Goal: Information Seeking & Learning: Learn about a topic

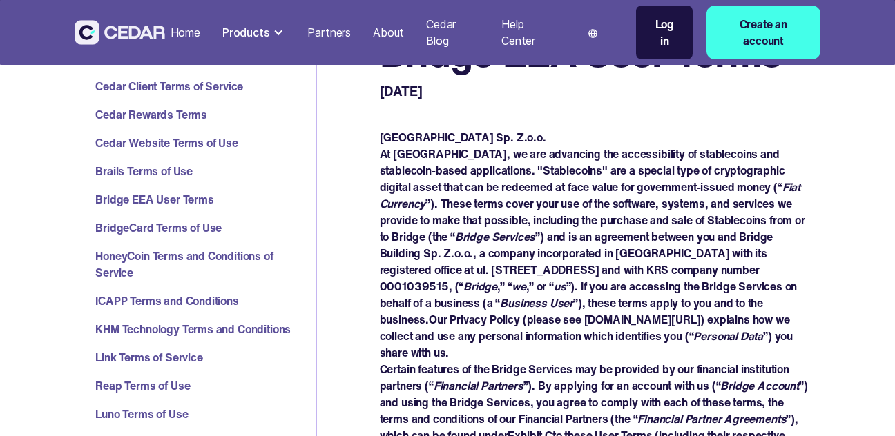
scroll to position [207, 0]
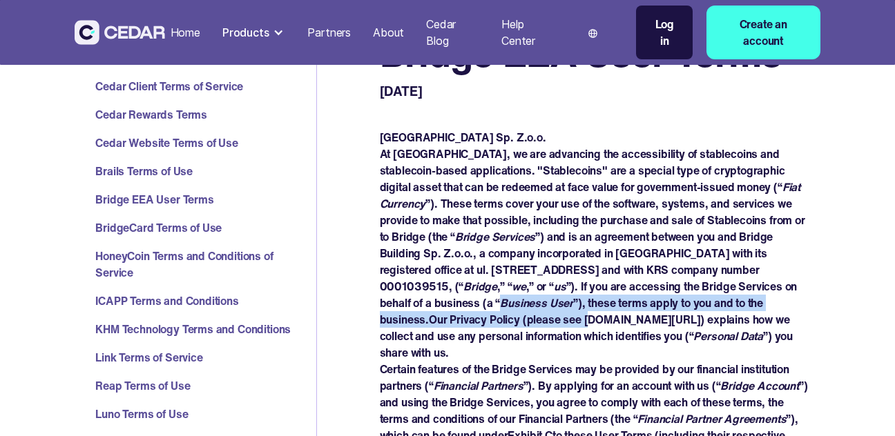
drag, startPoint x: 384, startPoint y: 307, endPoint x: 465, endPoint y: 321, distance: 82.0
click at [456, 320] on p "At Bridge, we are advancing the accessibility of stablecoins and stablecoin-bas…" at bounding box center [595, 253] width 431 height 215
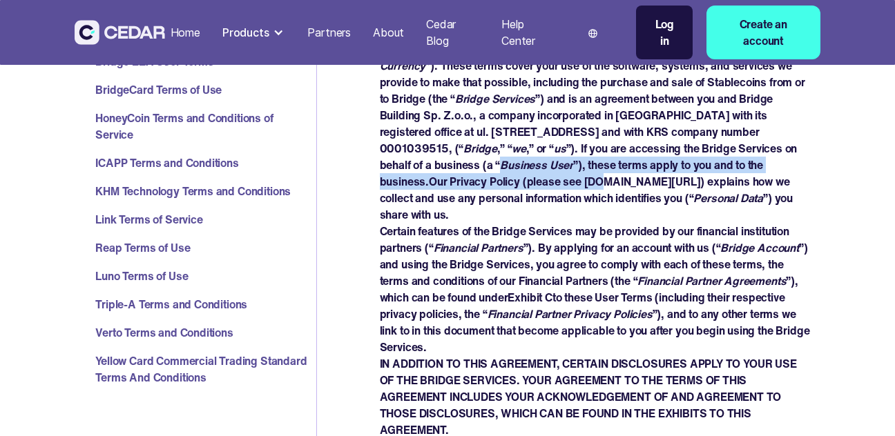
click at [479, 324] on p "Certain features of the Bridge Services may be provided by our financial instit…" at bounding box center [595, 289] width 431 height 133
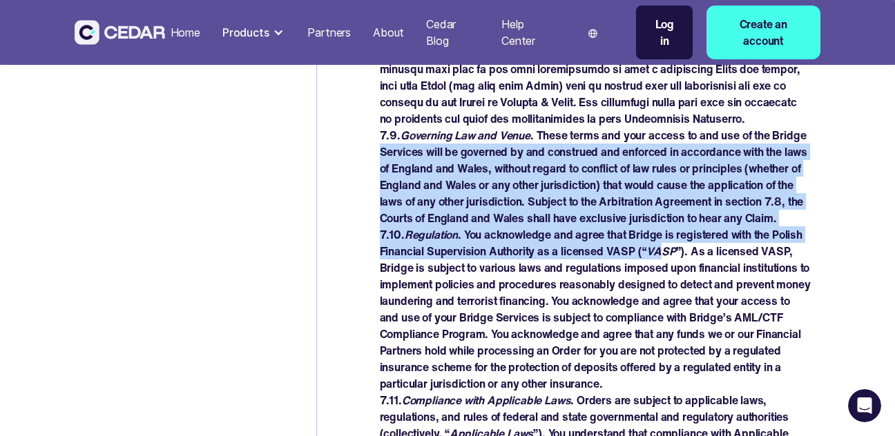
scroll to position [0, 0]
drag, startPoint x: 379, startPoint y: 134, endPoint x: 660, endPoint y: 227, distance: 295.3
click at [561, 231] on p "7.10. Regulation . You acknowledge and agree that Bridge is registered with the…" at bounding box center [595, 310] width 431 height 166
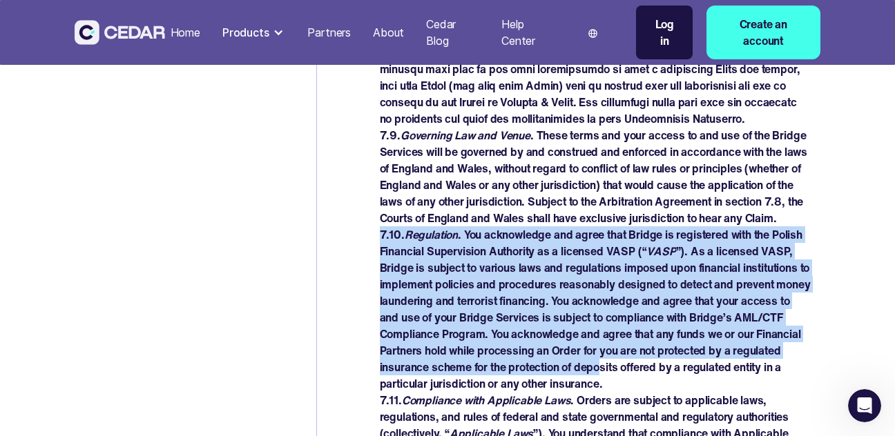
drag, startPoint x: 370, startPoint y: 218, endPoint x: 654, endPoint y: 359, distance: 316.9
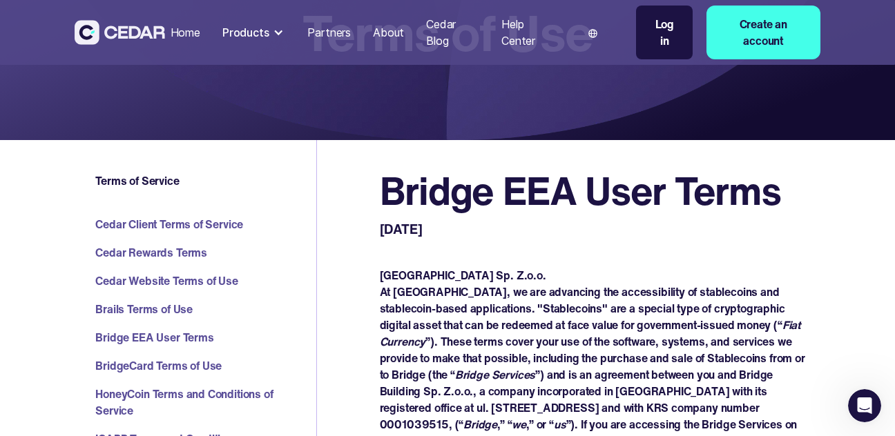
scroll to position [138, 0]
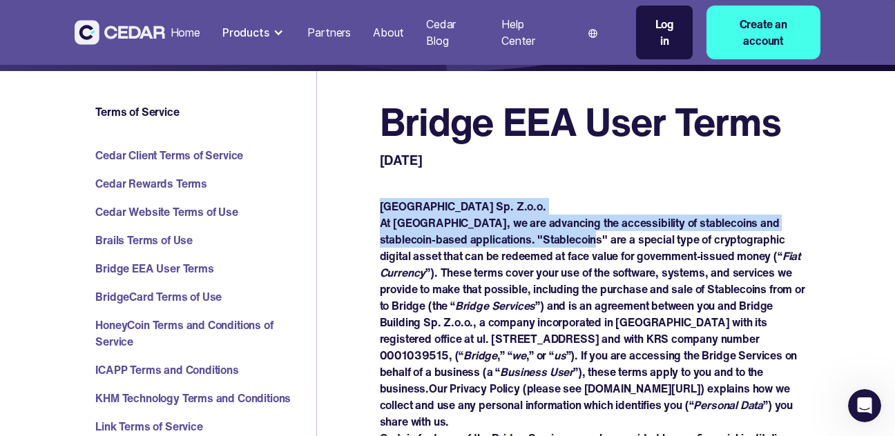
drag, startPoint x: 366, startPoint y: 209, endPoint x: 570, endPoint y: 243, distance: 207.3
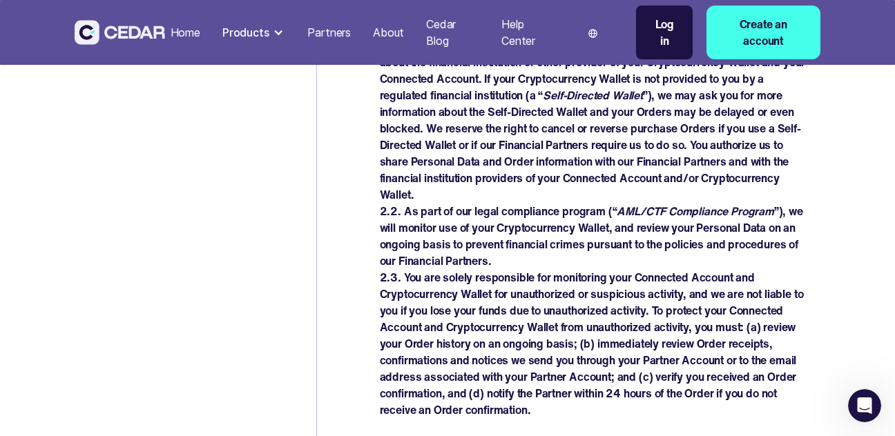
scroll to position [2141, 0]
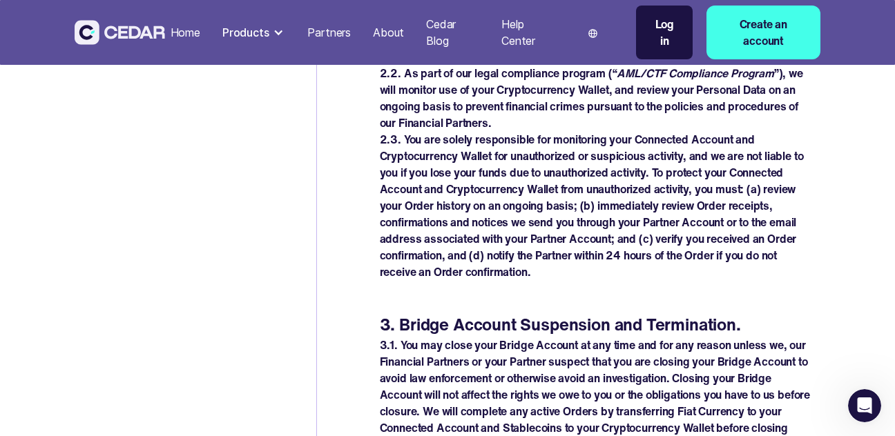
drag, startPoint x: 176, startPoint y: 53, endPoint x: 174, endPoint y: 36, distance: 17.4
click at [176, 54] on nav "Home Products Send Receive Cards Hold Partners About Cedar Blog Help Center Lan…" at bounding box center [492, 33] width 655 height 54
click at [174, 35] on div "Home" at bounding box center [186, 32] width 30 height 17
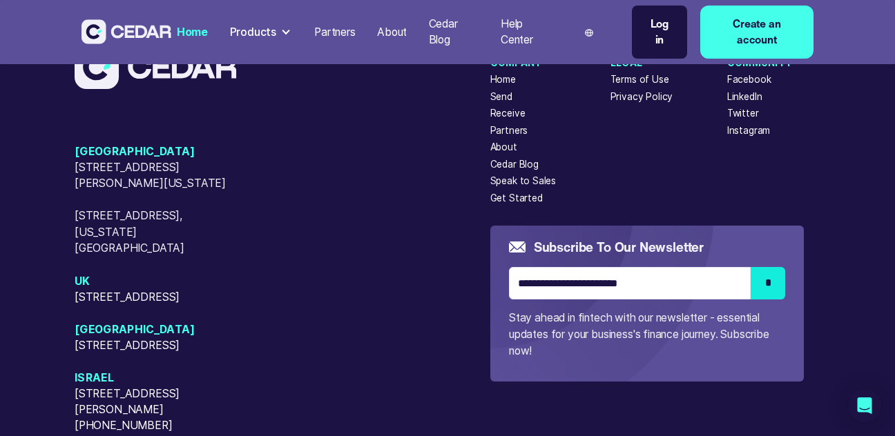
scroll to position [5857, 0]
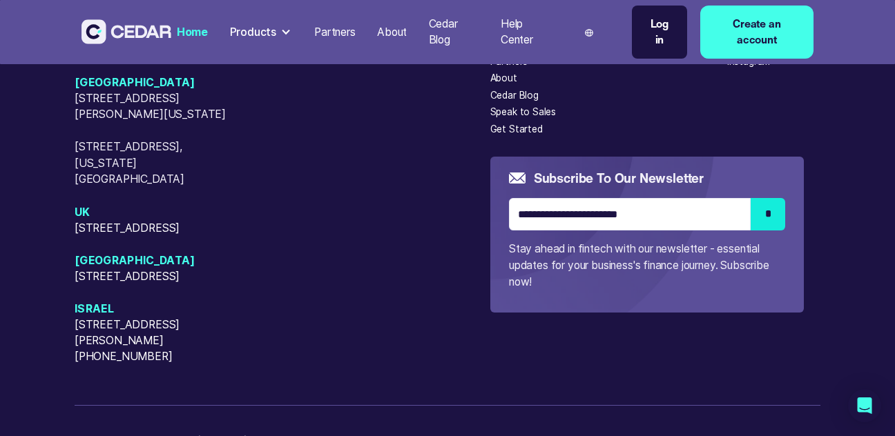
click at [490, 71] on div "About" at bounding box center [503, 78] width 27 height 15
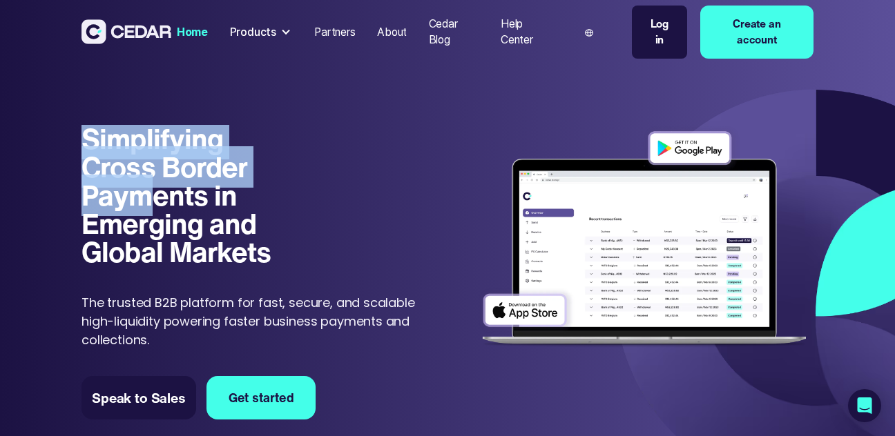
drag, startPoint x: 82, startPoint y: 133, endPoint x: 193, endPoint y: 240, distance: 154.3
click at [191, 238] on h1 "Simplifying Cross Border Payments in Emerging and Global Markets" at bounding box center [183, 195] width 204 height 141
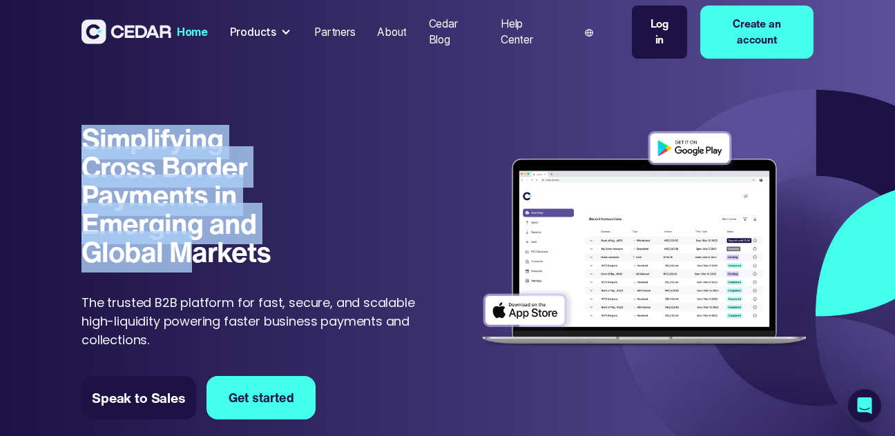
click at [204, 288] on div "Simplifying Cross Border Payments in Emerging and Global Markets Simplifying Cr…" at bounding box center [251, 237] width 340 height 224
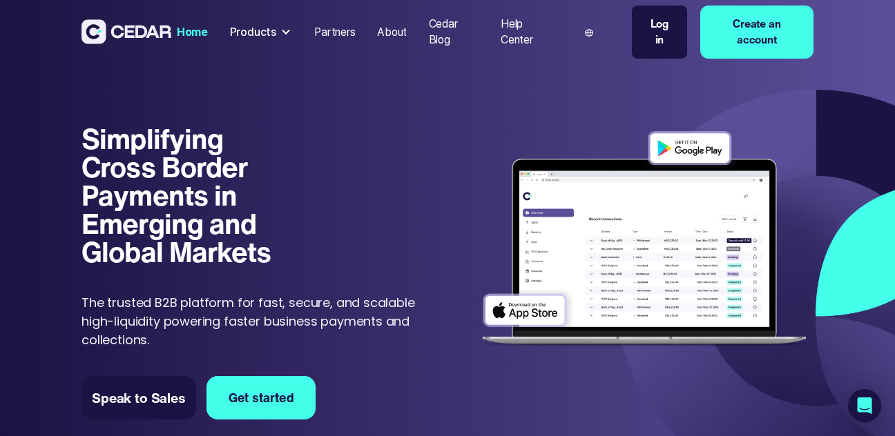
drag, startPoint x: 240, startPoint y: 293, endPoint x: 278, endPoint y: 276, distance: 41.7
click at [242, 290] on div "Simplifying Cross Border Payments in Emerging and Global Markets Simplifying Cr…" at bounding box center [251, 237] width 340 height 224
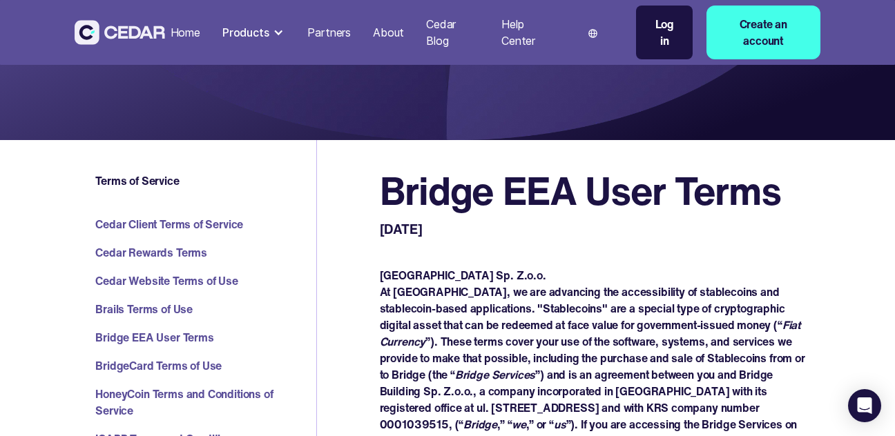
scroll to position [207, 0]
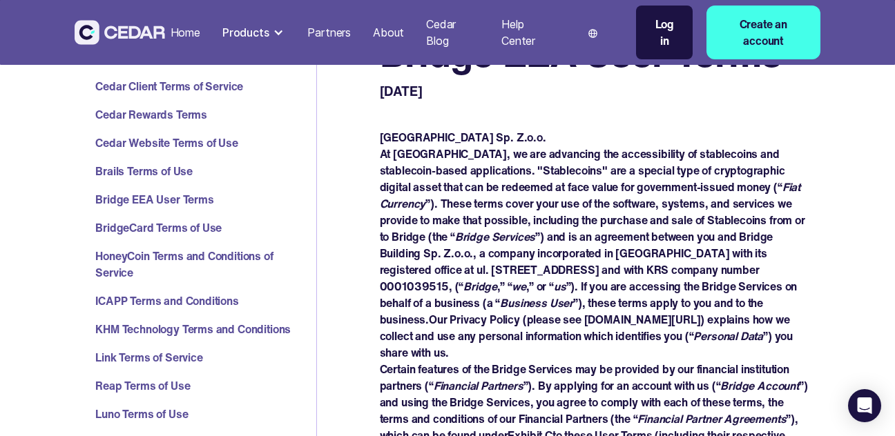
click at [157, 193] on link "Bridge EEA User Terms" at bounding box center [202, 199] width 215 height 17
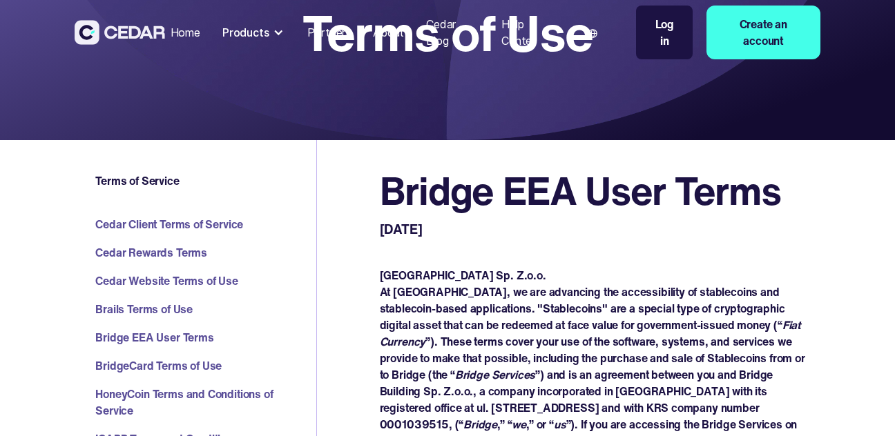
scroll to position [69, 0]
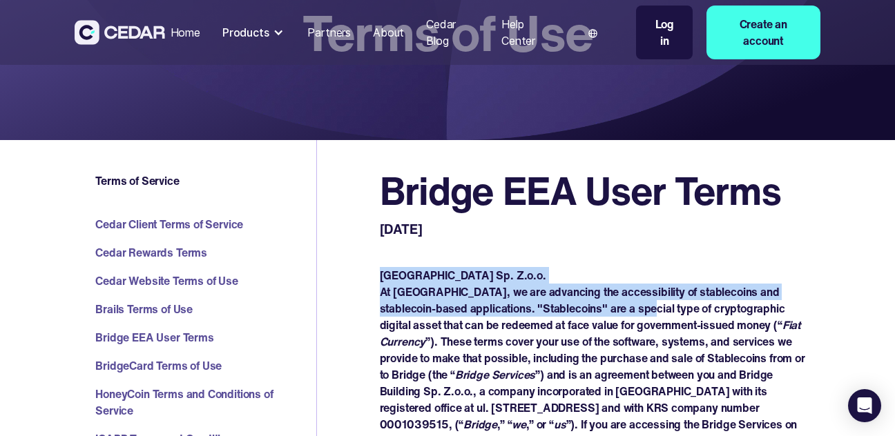
drag, startPoint x: 377, startPoint y: 278, endPoint x: 650, endPoint y: 314, distance: 275.2
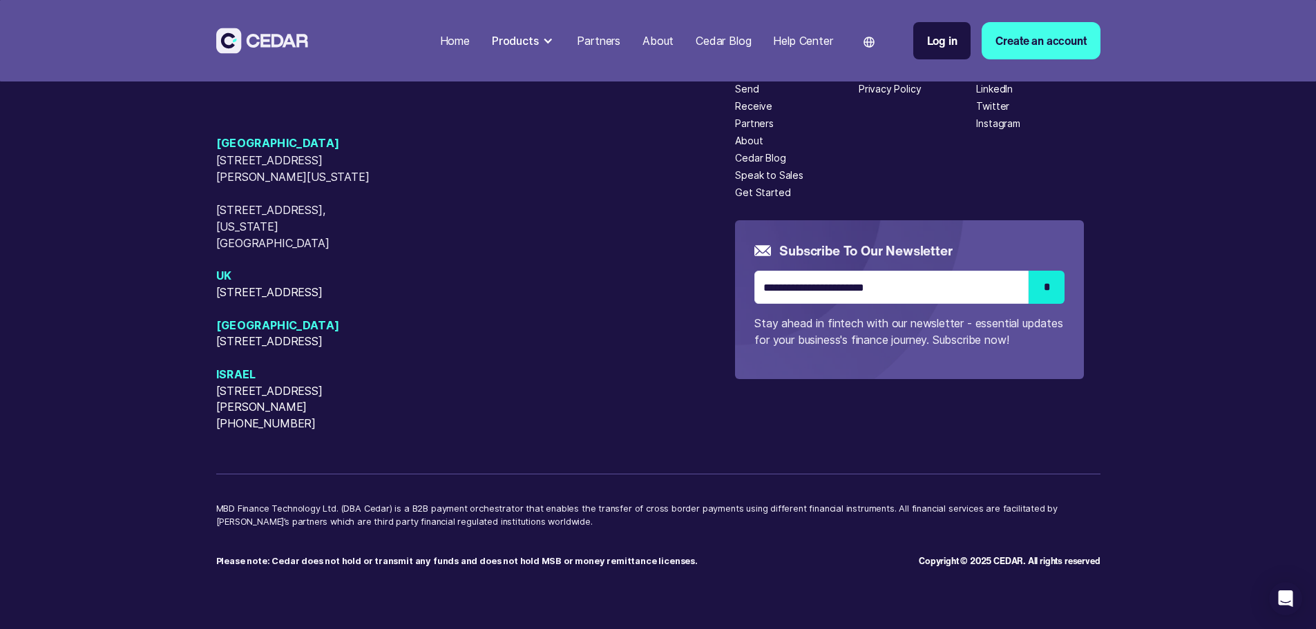
scroll to position [8891, 0]
click at [774, 131] on div "Partners" at bounding box center [754, 123] width 39 height 15
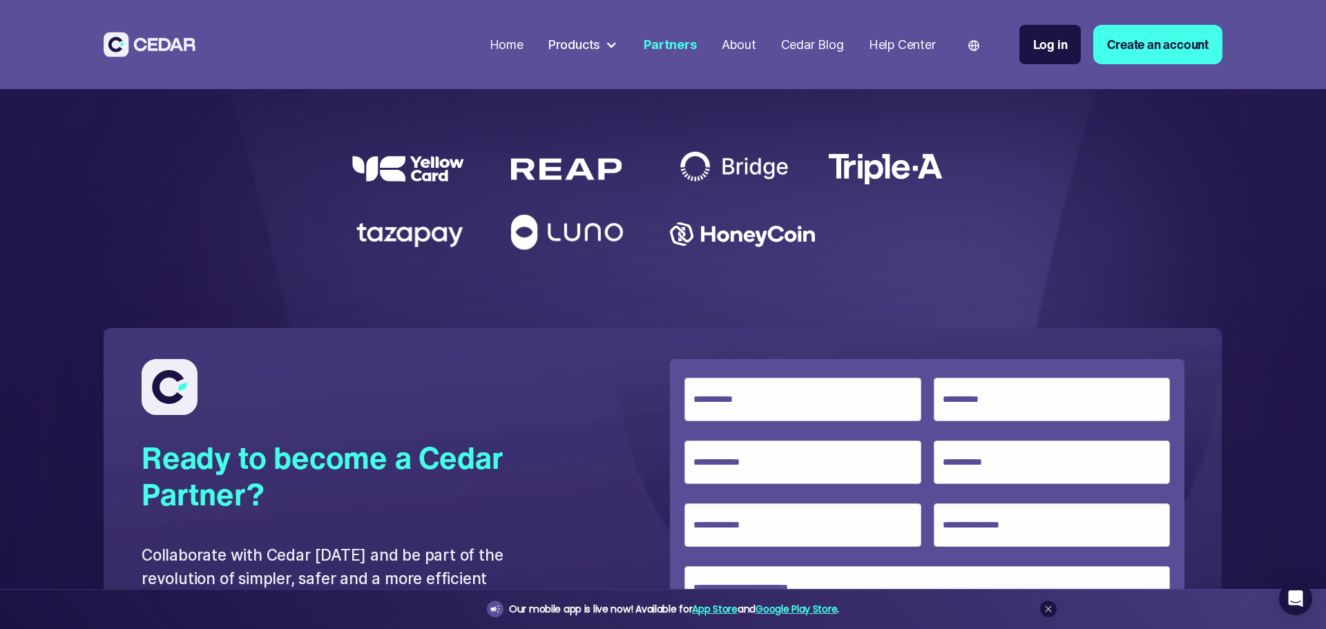
scroll to position [2901, 0]
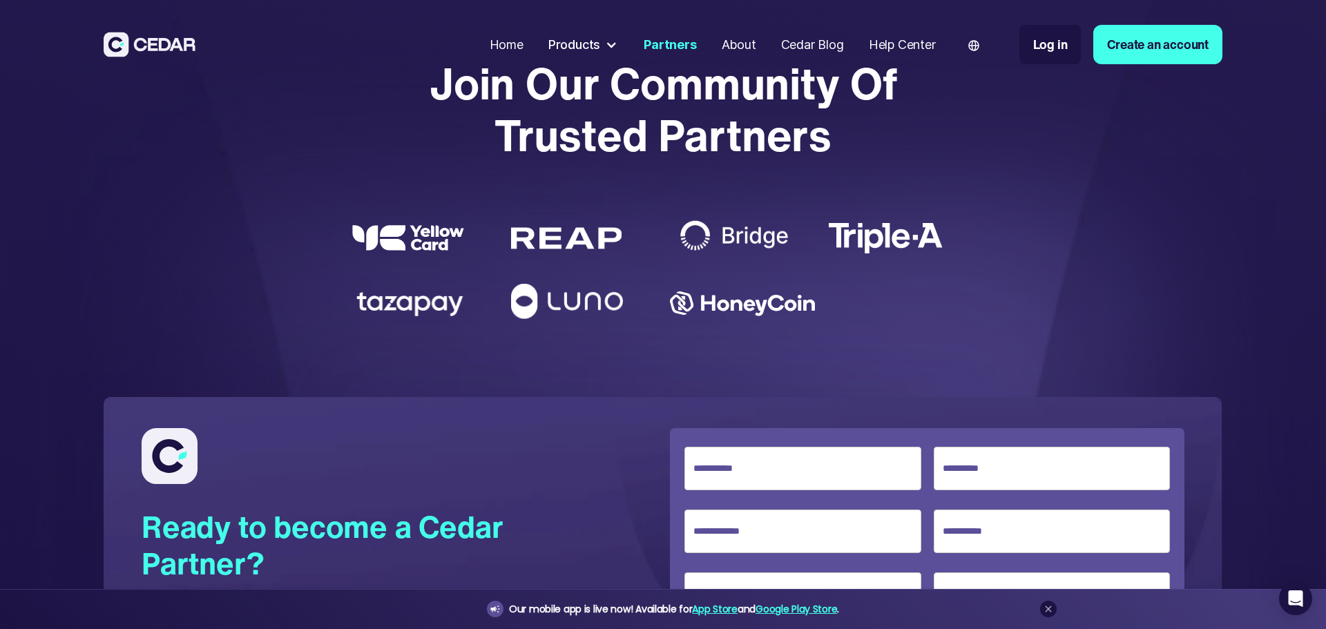
click at [718, 230] on img at bounding box center [737, 235] width 134 height 58
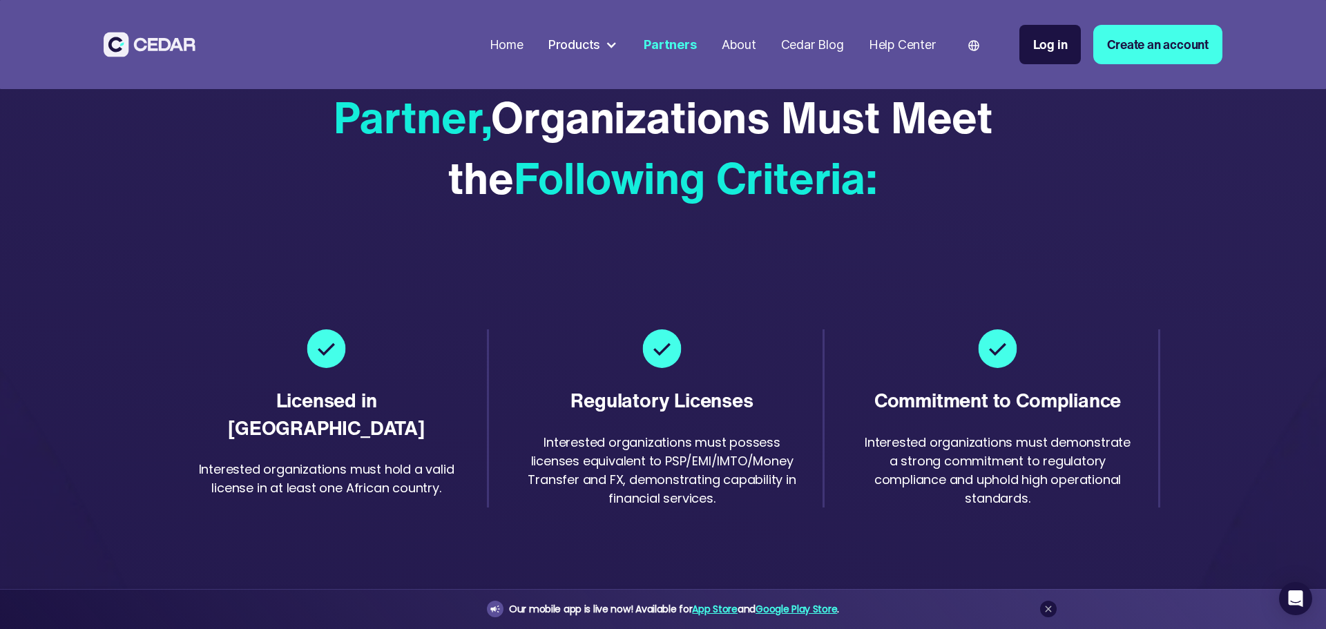
scroll to position [2691, 0]
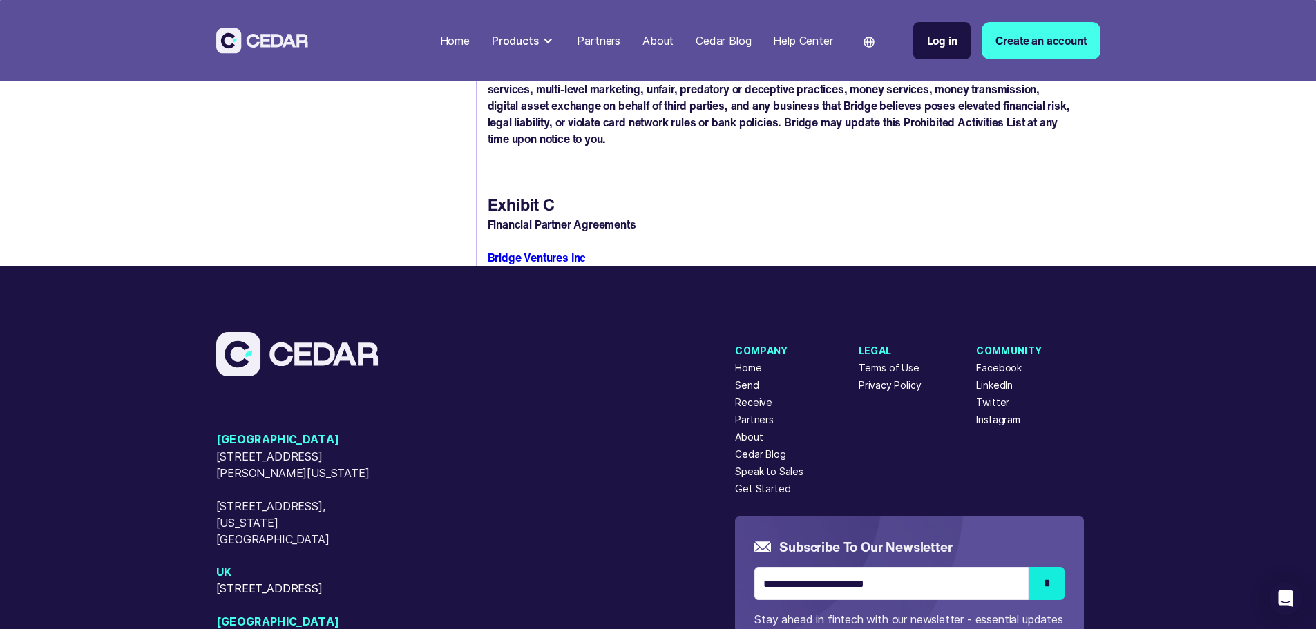
scroll to position [8891, 0]
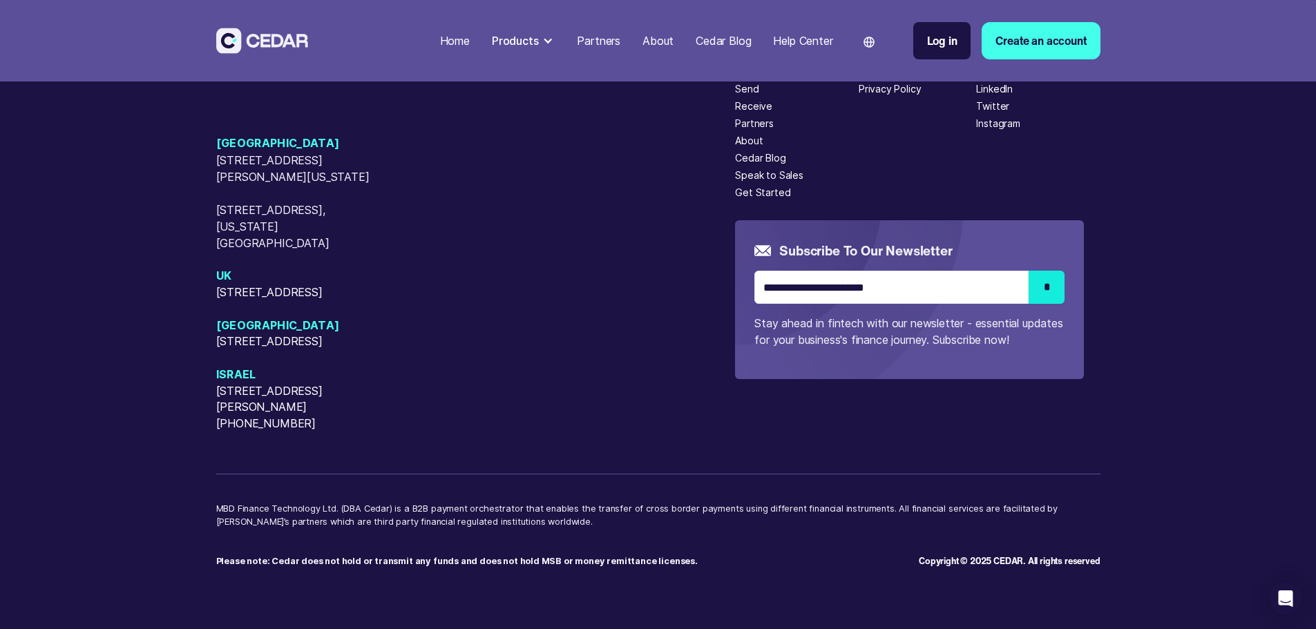
click at [921, 96] on div "Privacy Policy" at bounding box center [889, 88] width 63 height 15
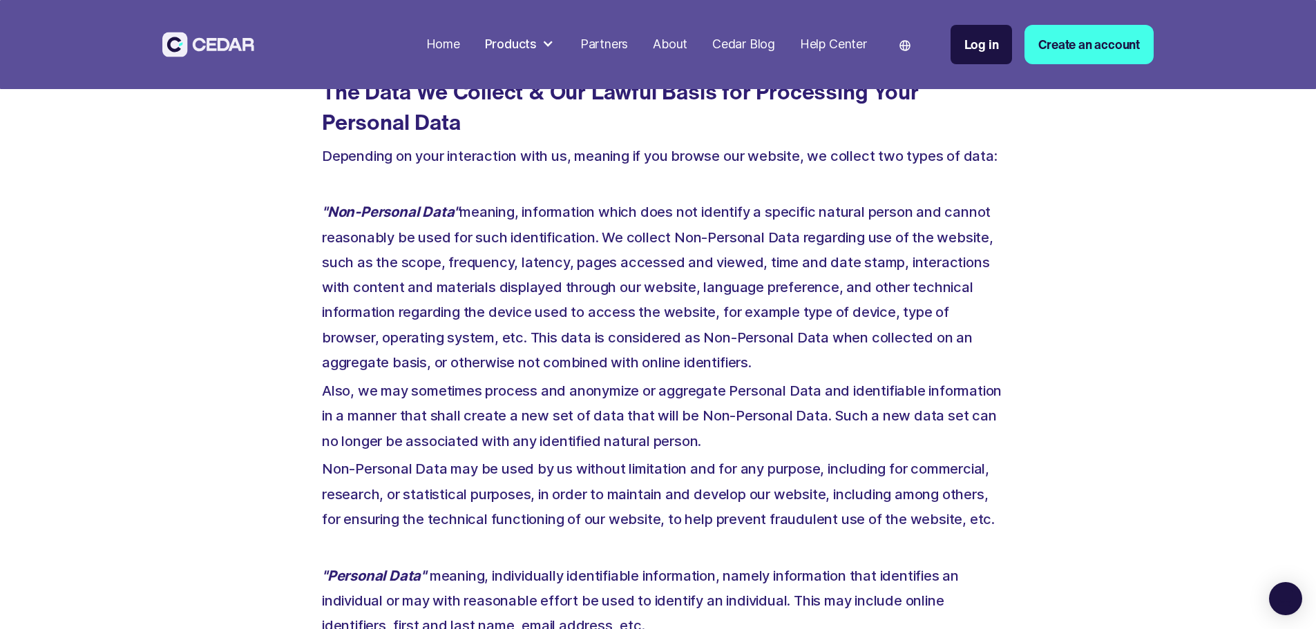
scroll to position [1658, 0]
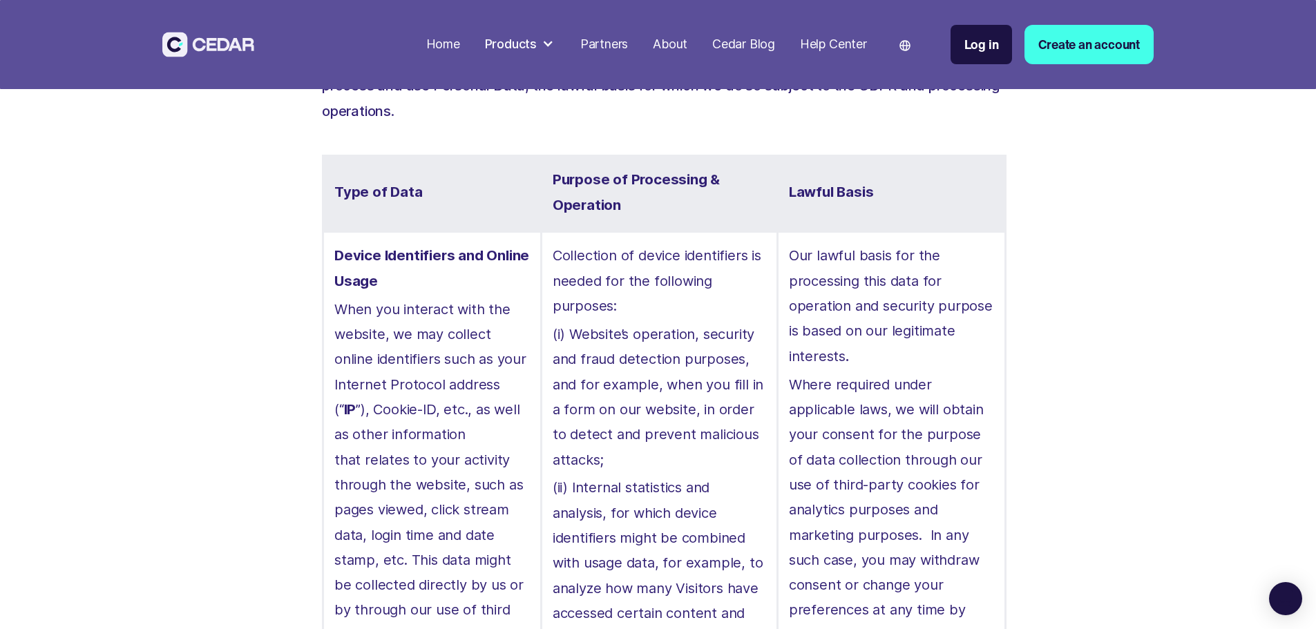
click at [460, 42] on div "Home" at bounding box center [443, 44] width 34 height 19
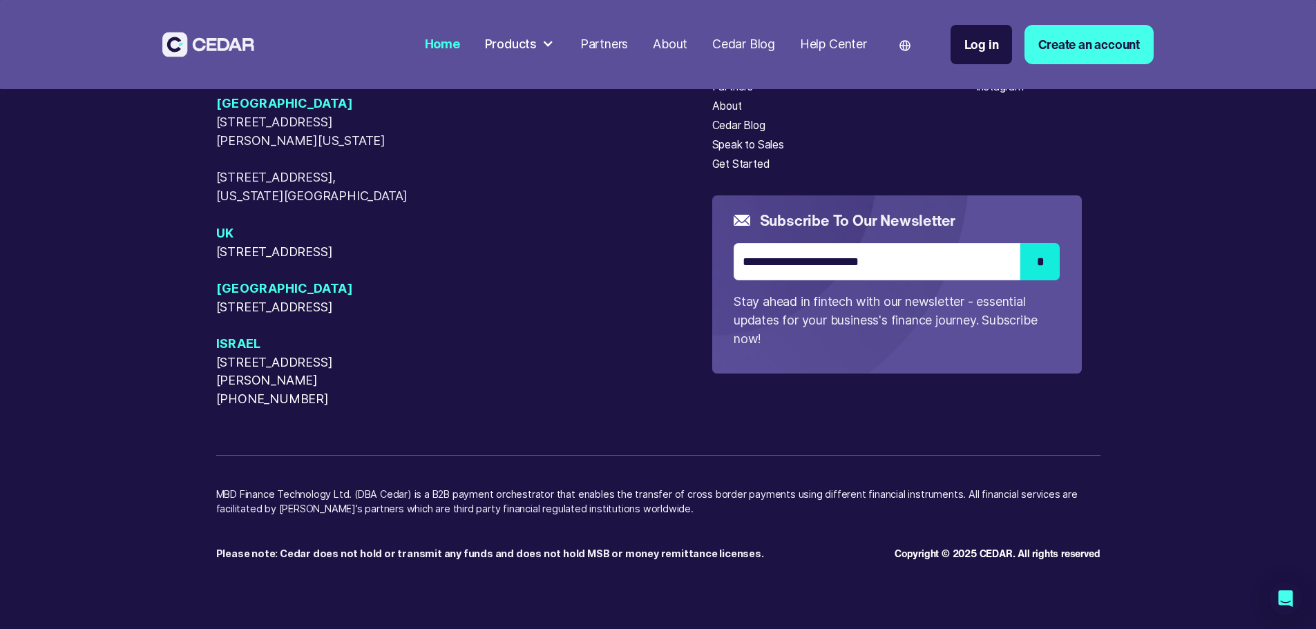
scroll to position [7459, 0]
click at [908, 37] on div "Terms of Use" at bounding box center [879, 28] width 66 height 17
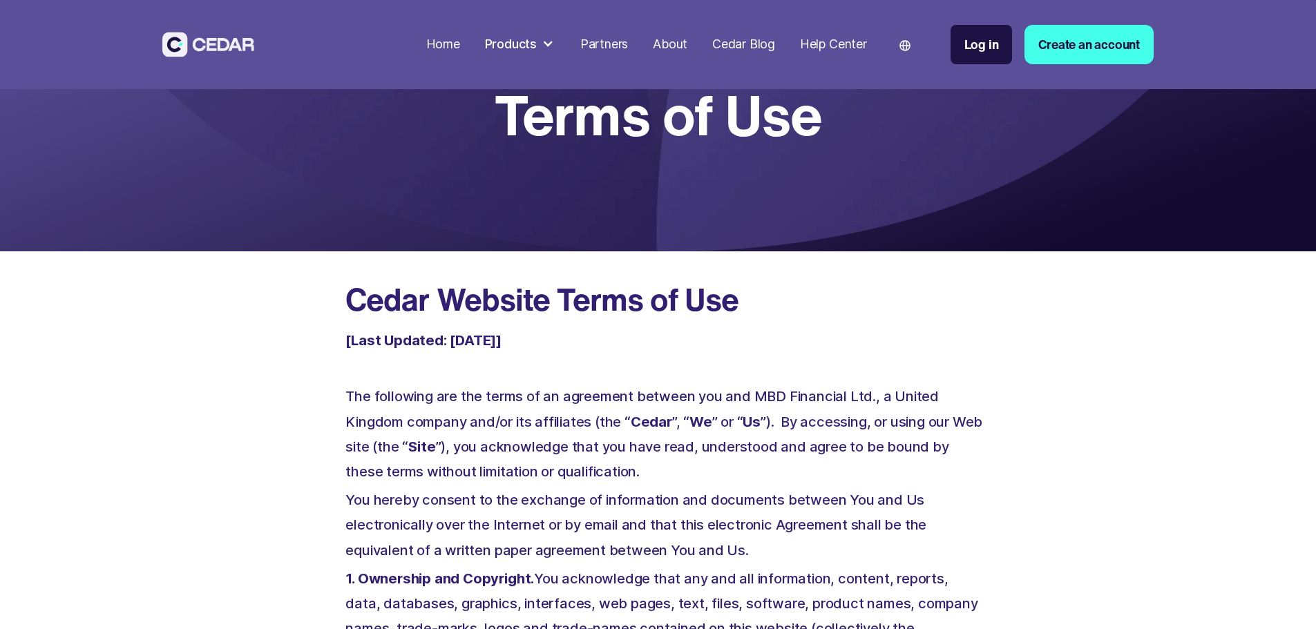
scroll to position [414, 0]
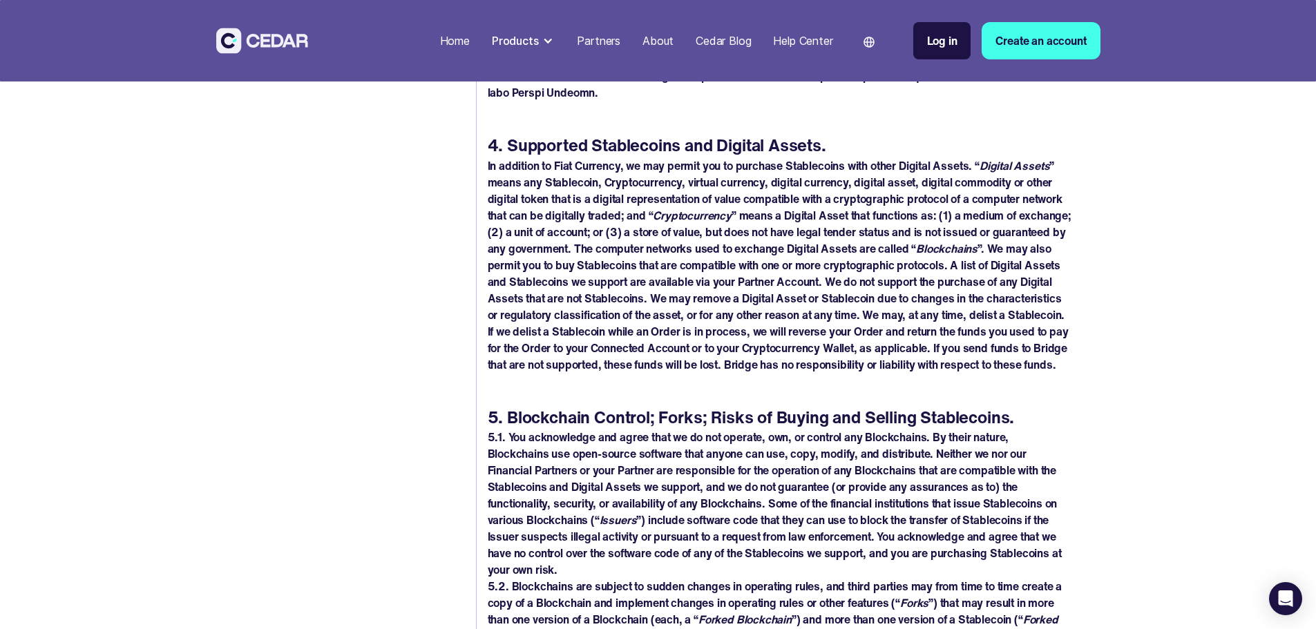
scroll to position [6517, 0]
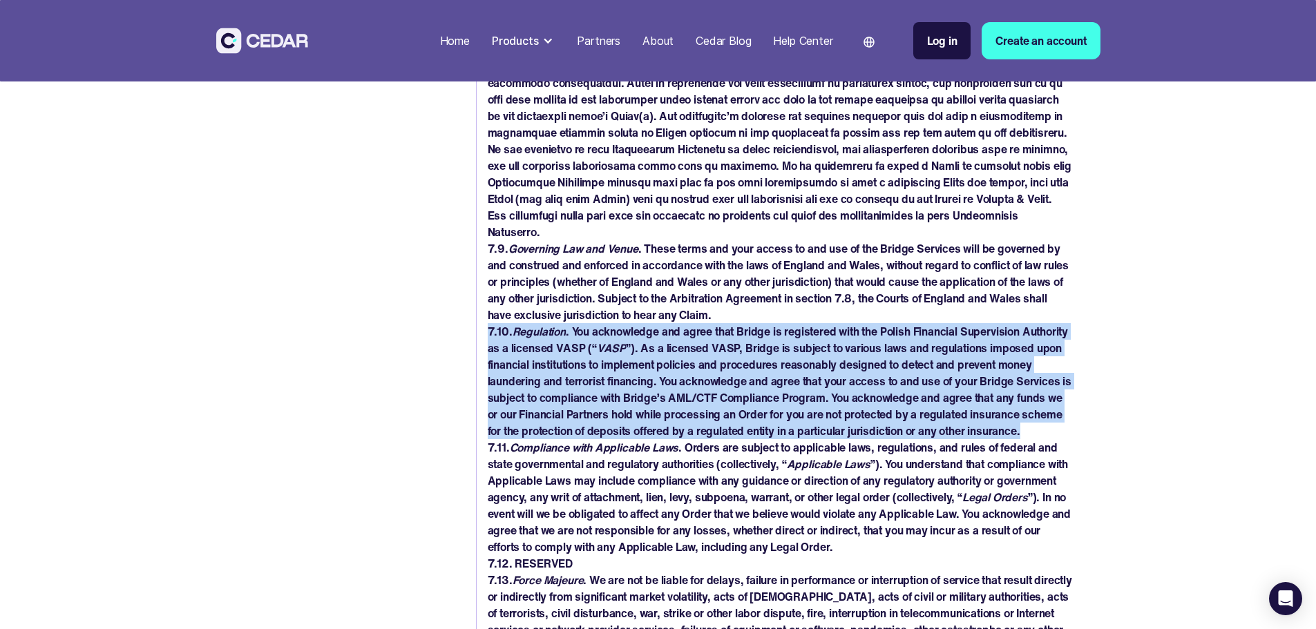
drag, startPoint x: 489, startPoint y: 317, endPoint x: 621, endPoint y: 434, distance: 176.6
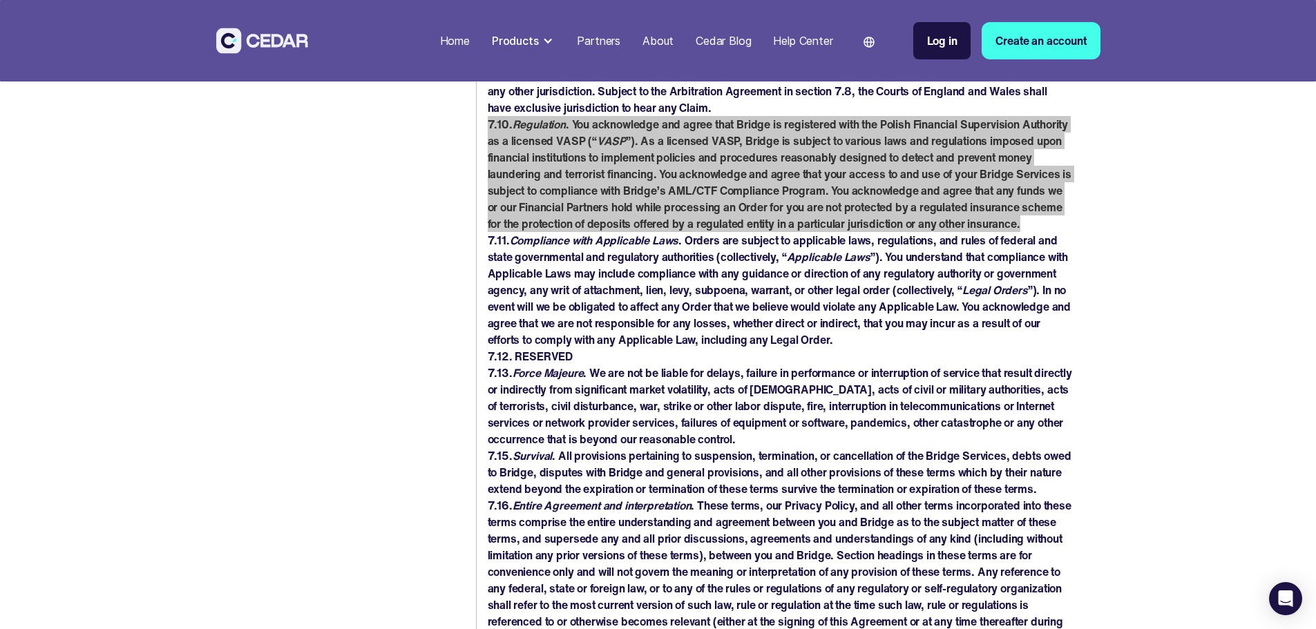
scroll to position [6655, 0]
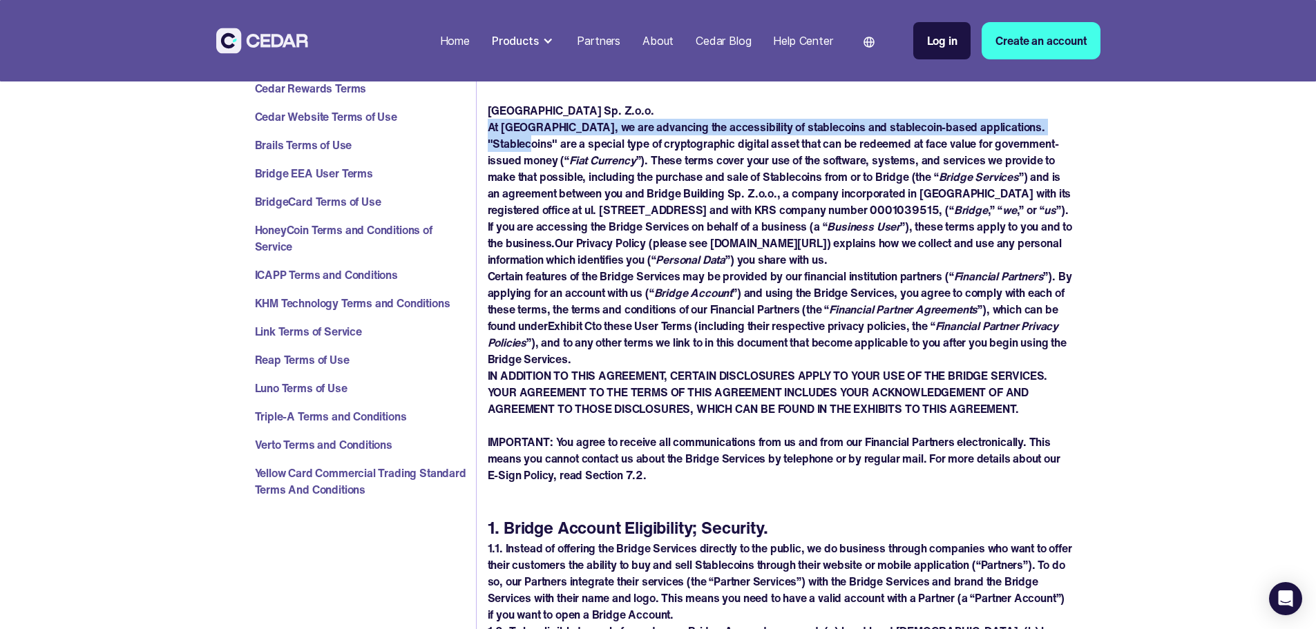
scroll to position [69, 0]
